Goal: Find specific page/section: Find specific page/section

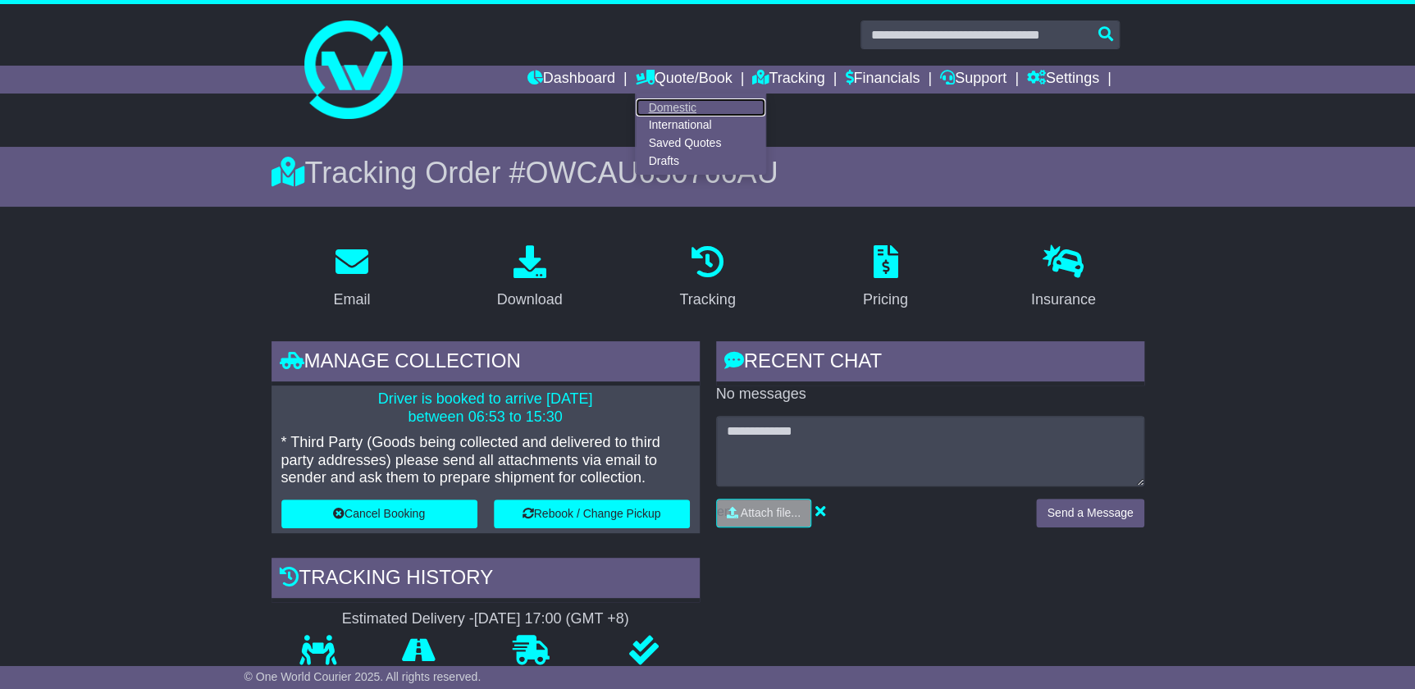
click at [660, 103] on link "Domestic" at bounding box center [701, 107] width 130 height 18
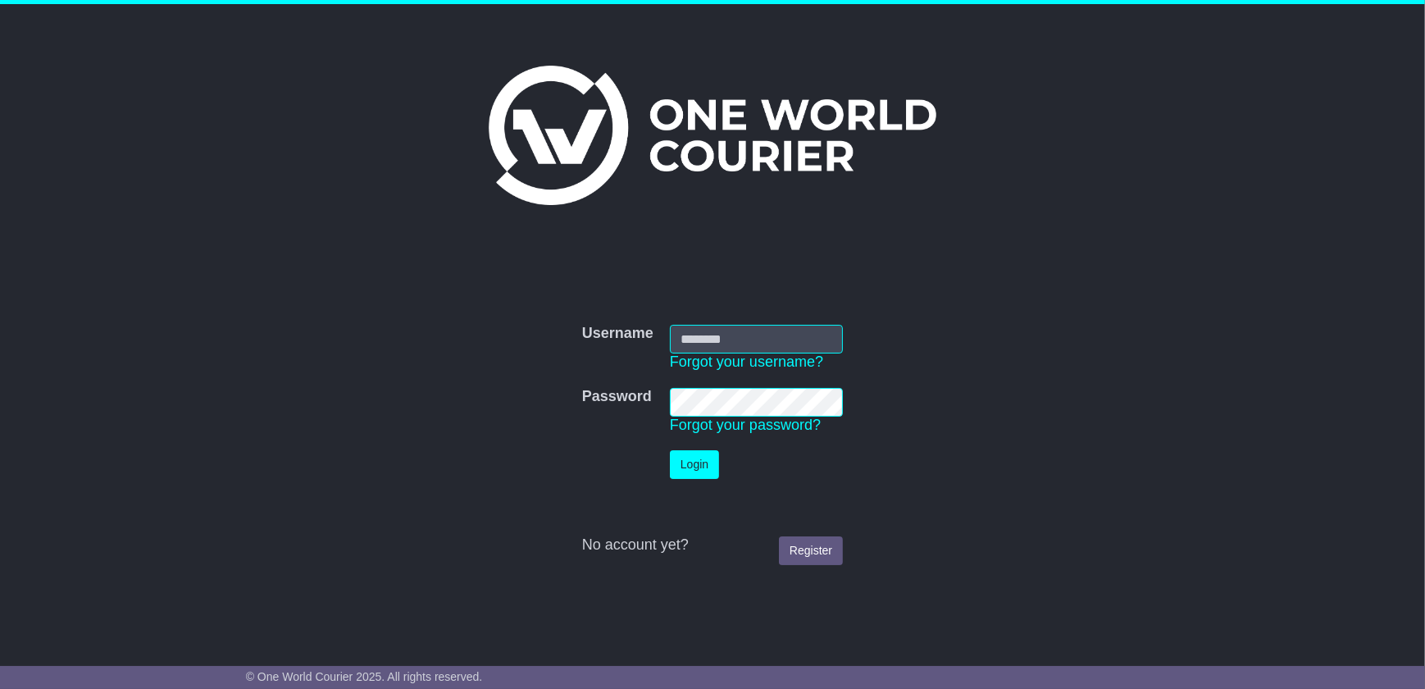
type input "**********"
click at [682, 468] on button "Login" at bounding box center [694, 464] width 49 height 29
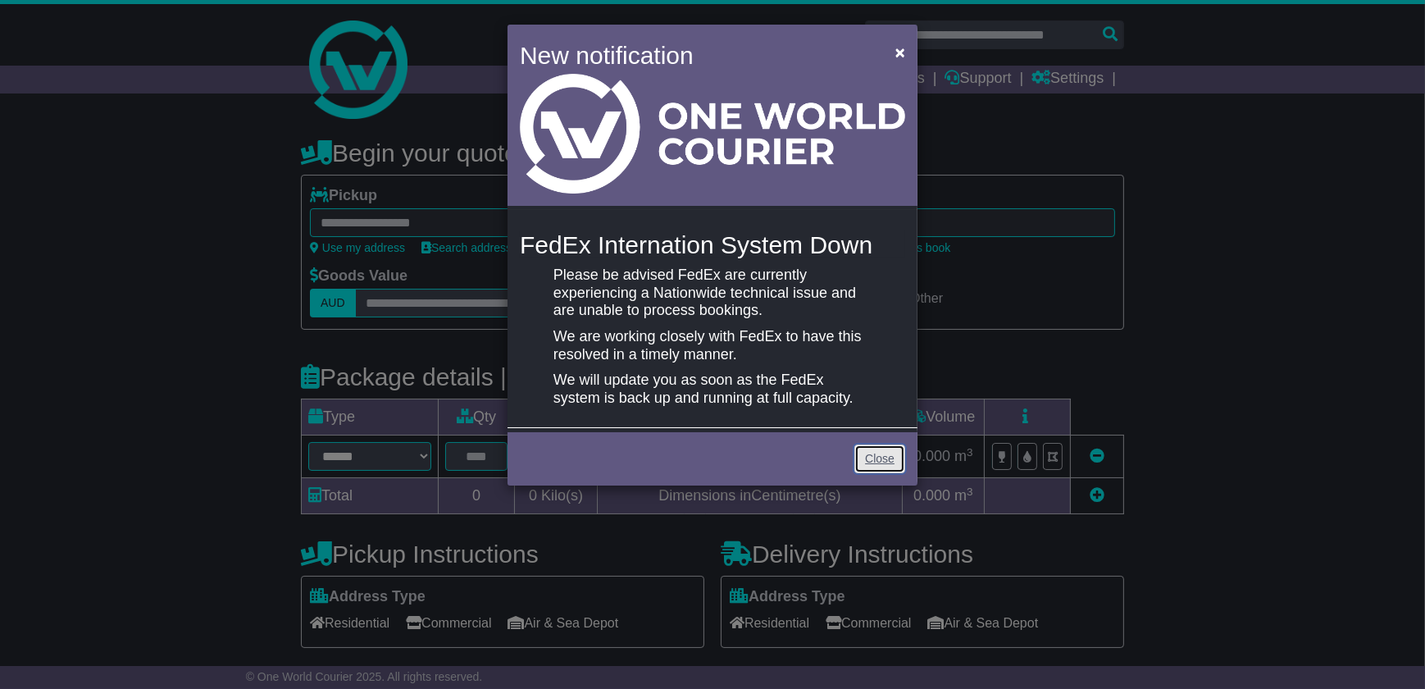
click at [878, 452] on link "Close" at bounding box center [880, 459] width 51 height 29
